Goal: Submit feedback/report problem: Submit feedback/report problem

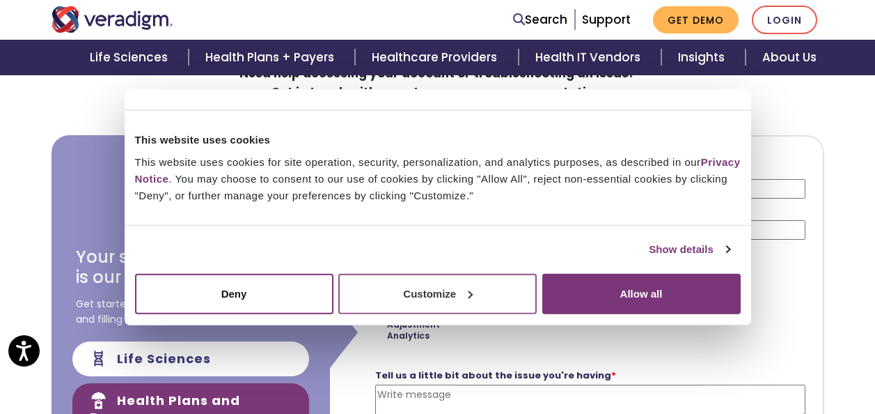
click at [469, 296] on div at bounding box center [470, 294] width 8 height 8
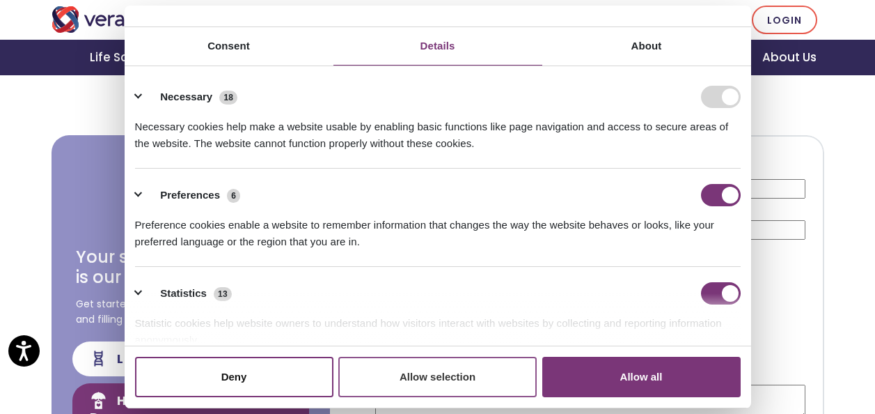
click at [439, 375] on button "Allow selection" at bounding box center [437, 377] width 198 height 40
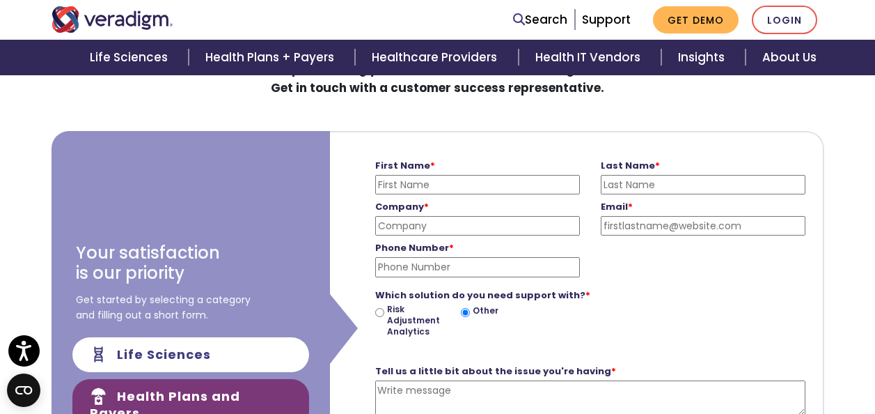
scroll to position [209, 0]
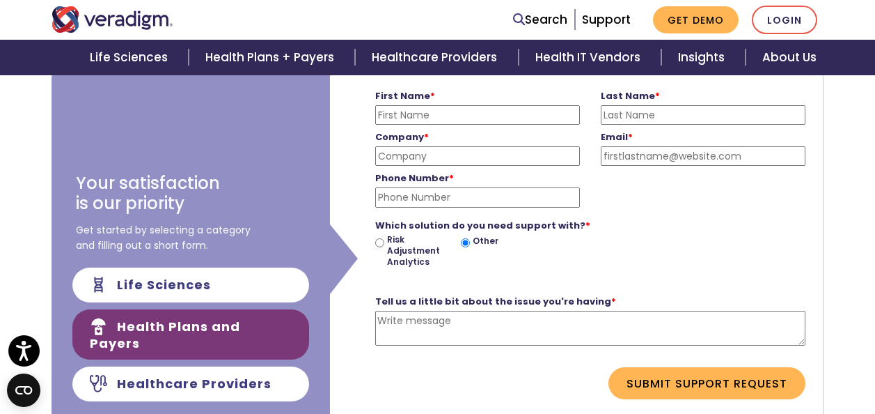
click at [454, 115] on input "First Name *" at bounding box center [477, 114] width 205 height 19
type input "[PERSON_NAME]"
type input "[PERSON_NAME] LLC"
type input "[PERSON_NAME][EMAIL_ADDRESS][PERSON_NAME][PERSON_NAME][DOMAIN_NAME]"
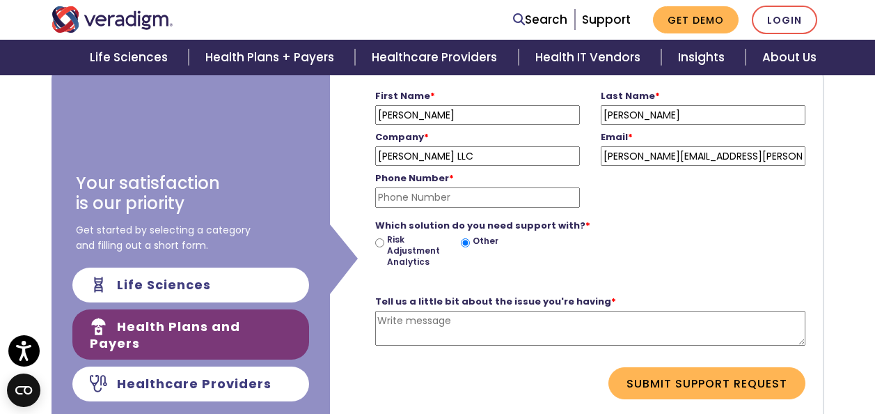
type input "8324921424"
click at [430, 326] on textarea "Tell us a little bit about the issue you're having *" at bounding box center [590, 329] width 430 height 36
paste textarea "To Whom It May Concern, I need assistance from someone in your Accounts Receiva…"
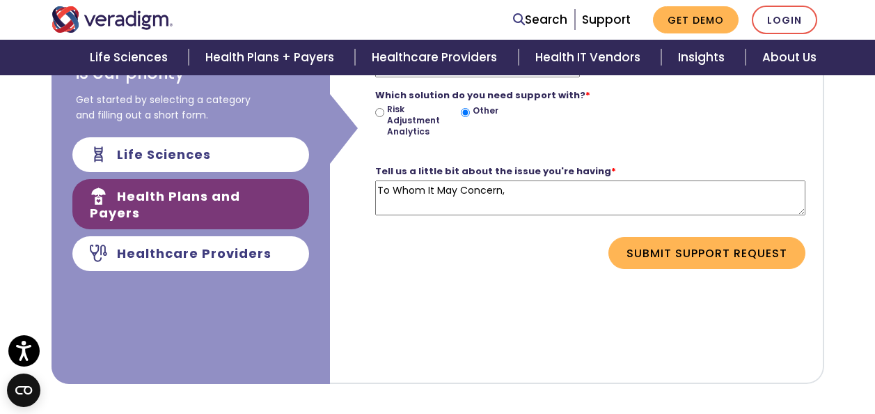
scroll to position [348, 0]
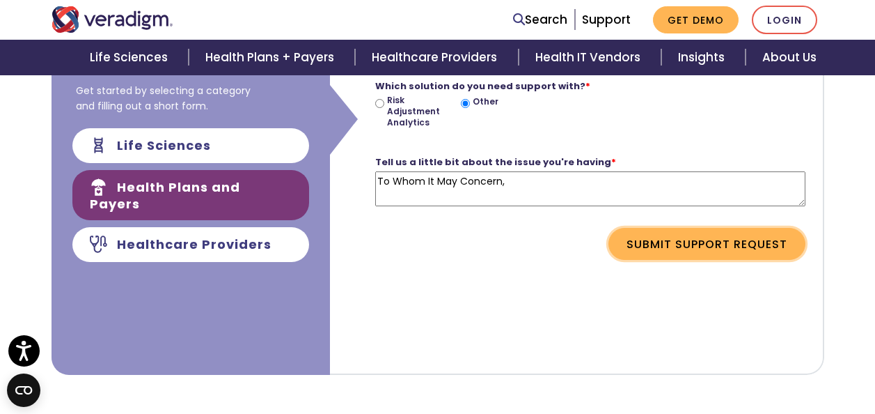
type textarea "To Whom It May Concern, I need assistance from someone in your Accounts Receiva…"
click at [703, 249] on button "Submit Support Request" at bounding box center [707, 244] width 197 height 32
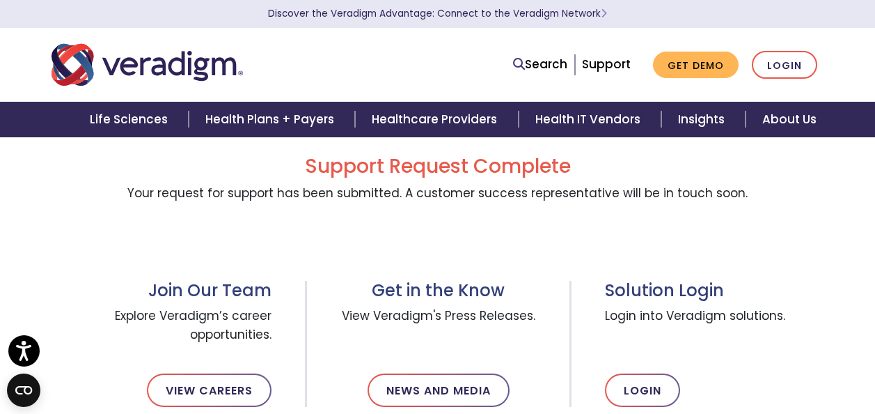
scroll to position [0, 0]
